Goal: Task Accomplishment & Management: Manage account settings

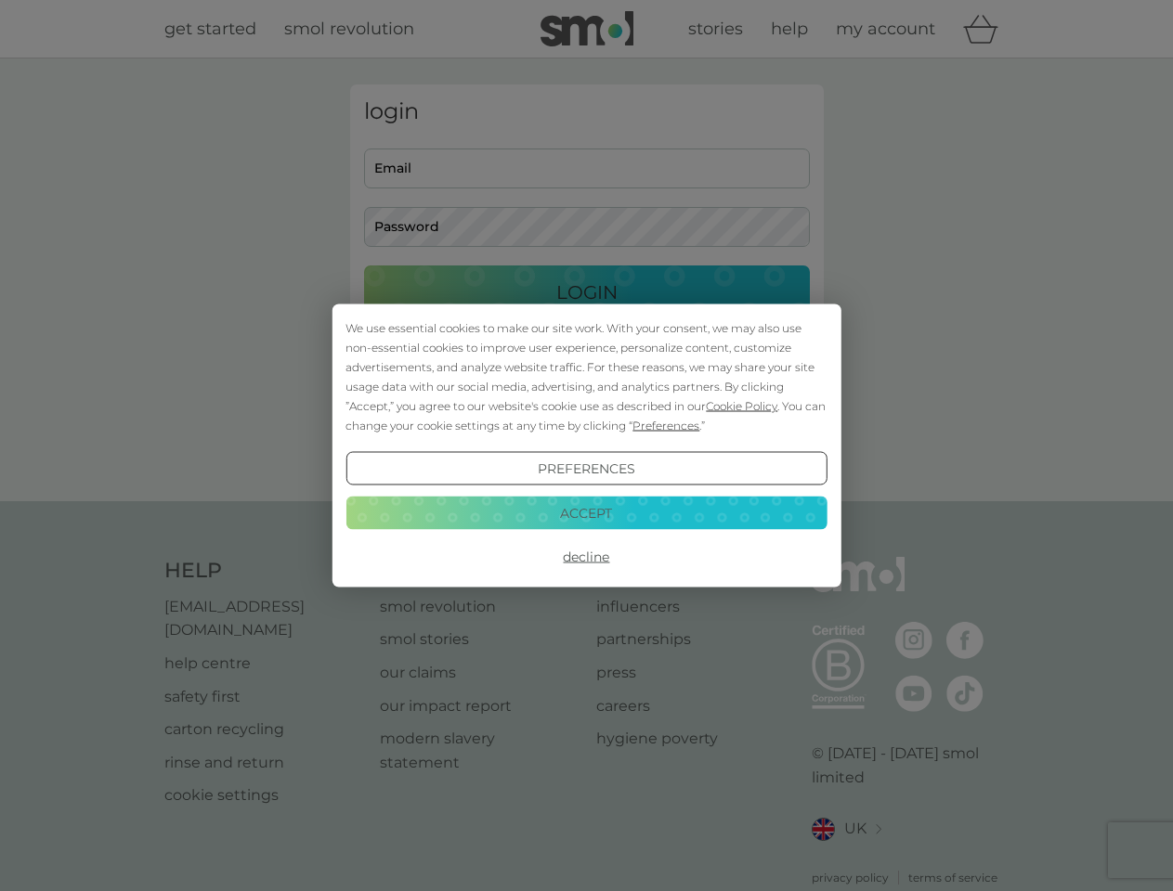
click at [742, 406] on span "Cookie Policy" at bounding box center [741, 406] width 71 height 14
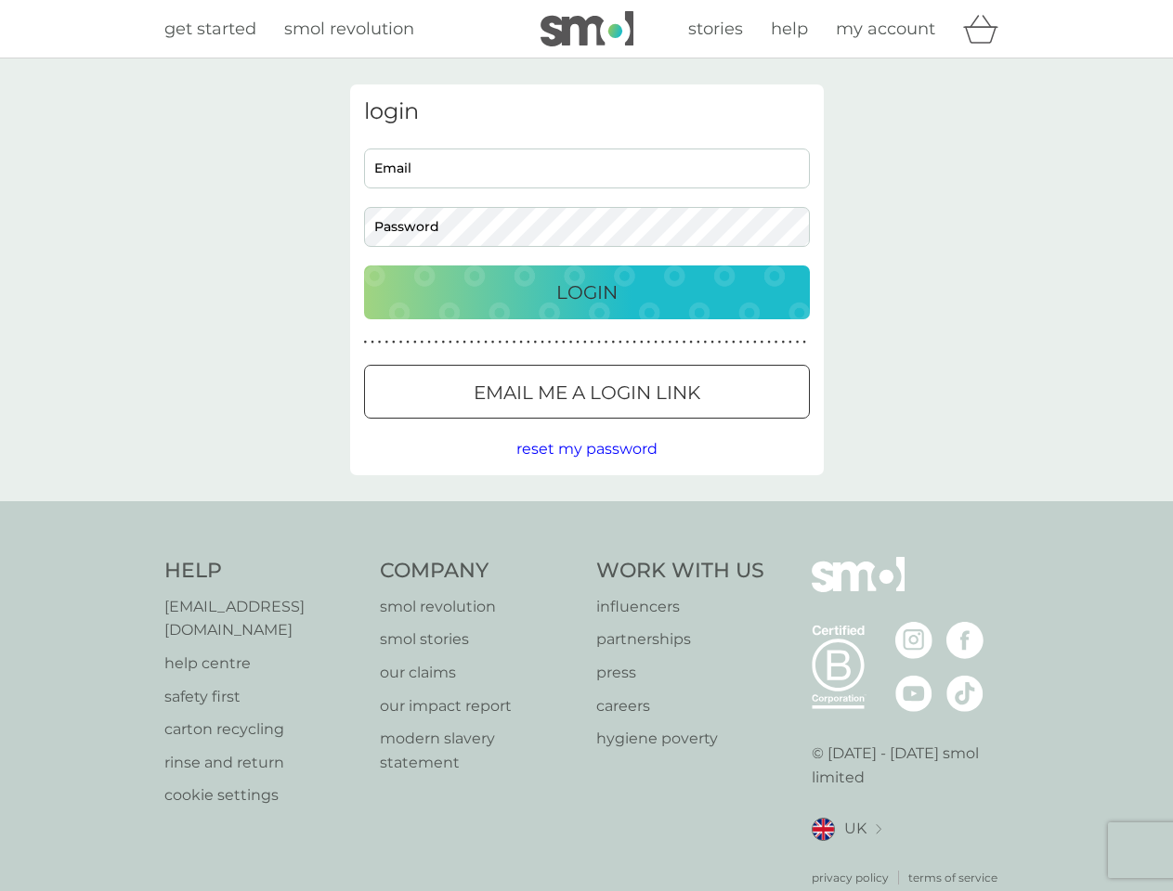
click at [664, 425] on div "login Email Password Login ● ● ● ● ● ● ● ● ● ● ● ● ● ● ● ● ● ● ● ● ● ● ● ● ● ● …" at bounding box center [587, 279] width 474 height 391
click at [586, 469] on div "login Email Password Login ● ● ● ● ● ● ● ● ● ● ● ● ● ● ● ● ● ● ● ● ● ● ● ● ● ● …" at bounding box center [587, 279] width 474 height 391
click at [586, 557] on div "Help [EMAIL_ADDRESS][DOMAIN_NAME] help centre safety first carton recycling rin…" at bounding box center [586, 722] width 845 height 330
click at [586, 513] on div "Help [EMAIL_ADDRESS][DOMAIN_NAME] help centre safety first carton recycling rin…" at bounding box center [586, 721] width 1173 height 441
